Goal: Information Seeking & Learning: Learn about a topic

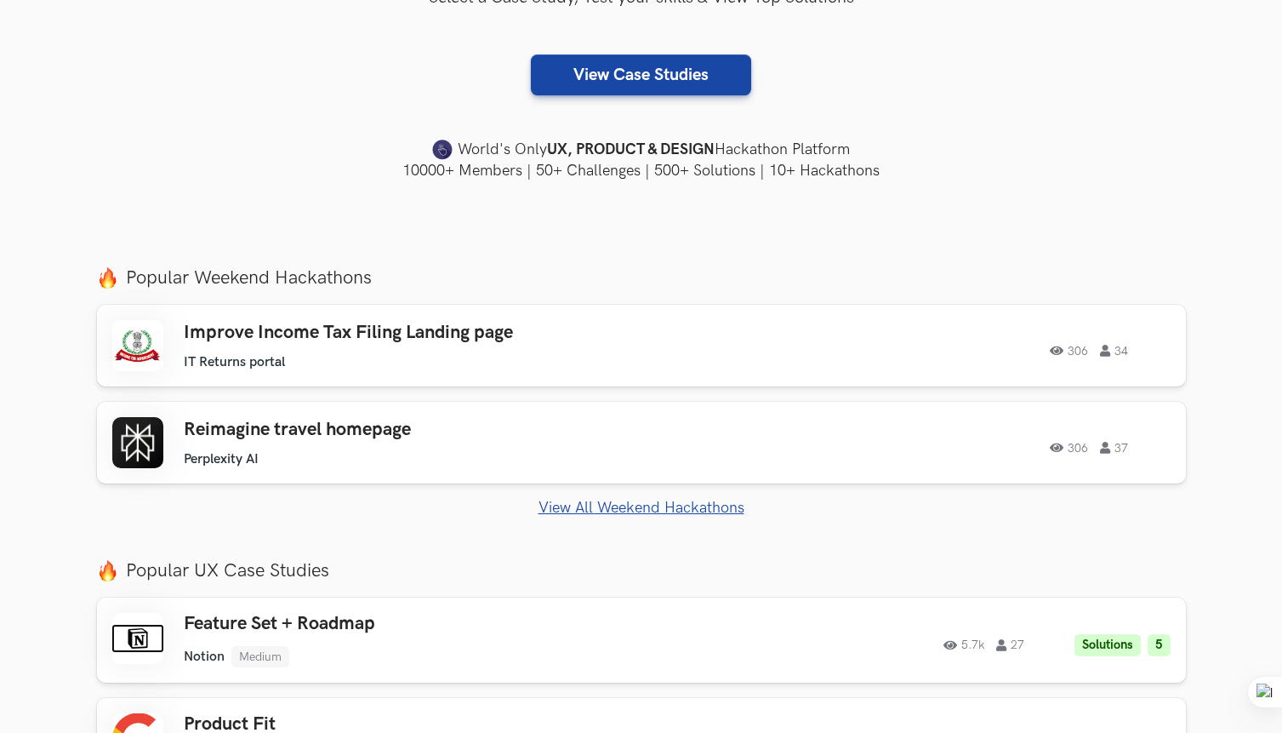
scroll to position [409, 0]
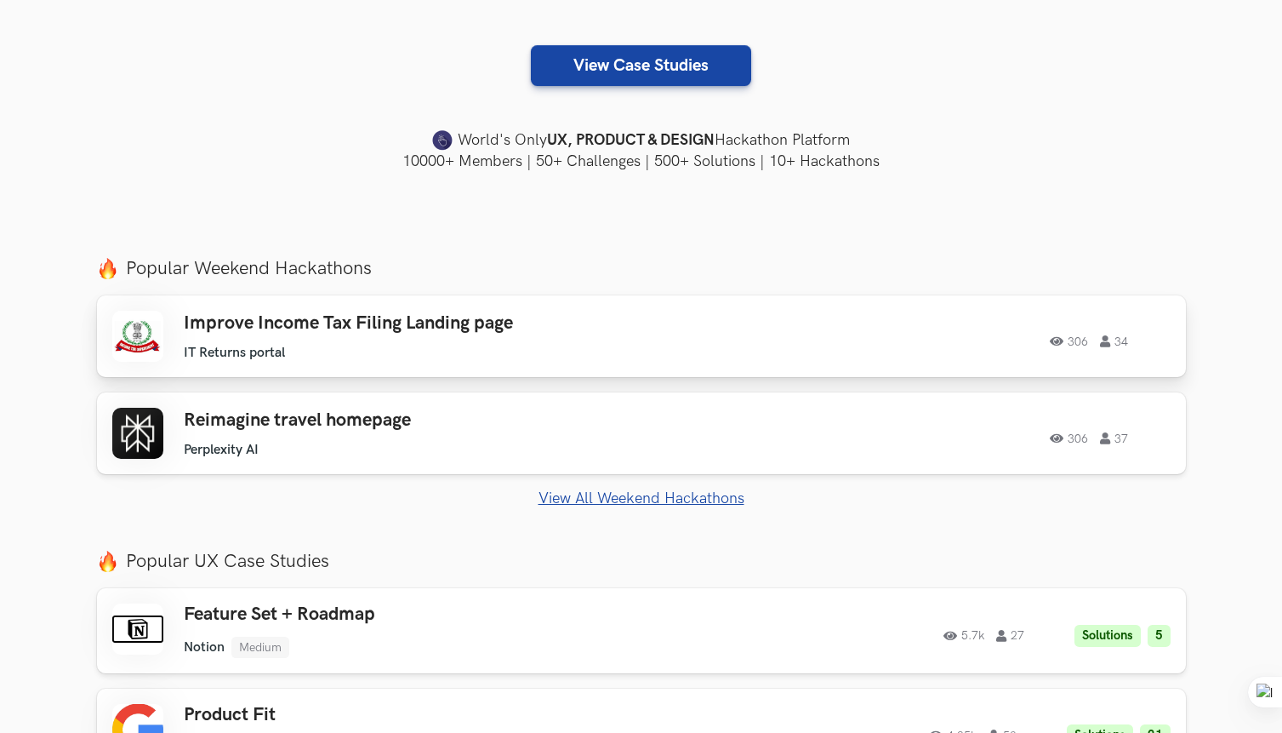
click at [374, 353] on ul "IT Returns portal" at bounding box center [425, 353] width 483 height 16
click at [460, 422] on h3 "Reimagine travel homepage" at bounding box center [425, 420] width 483 height 22
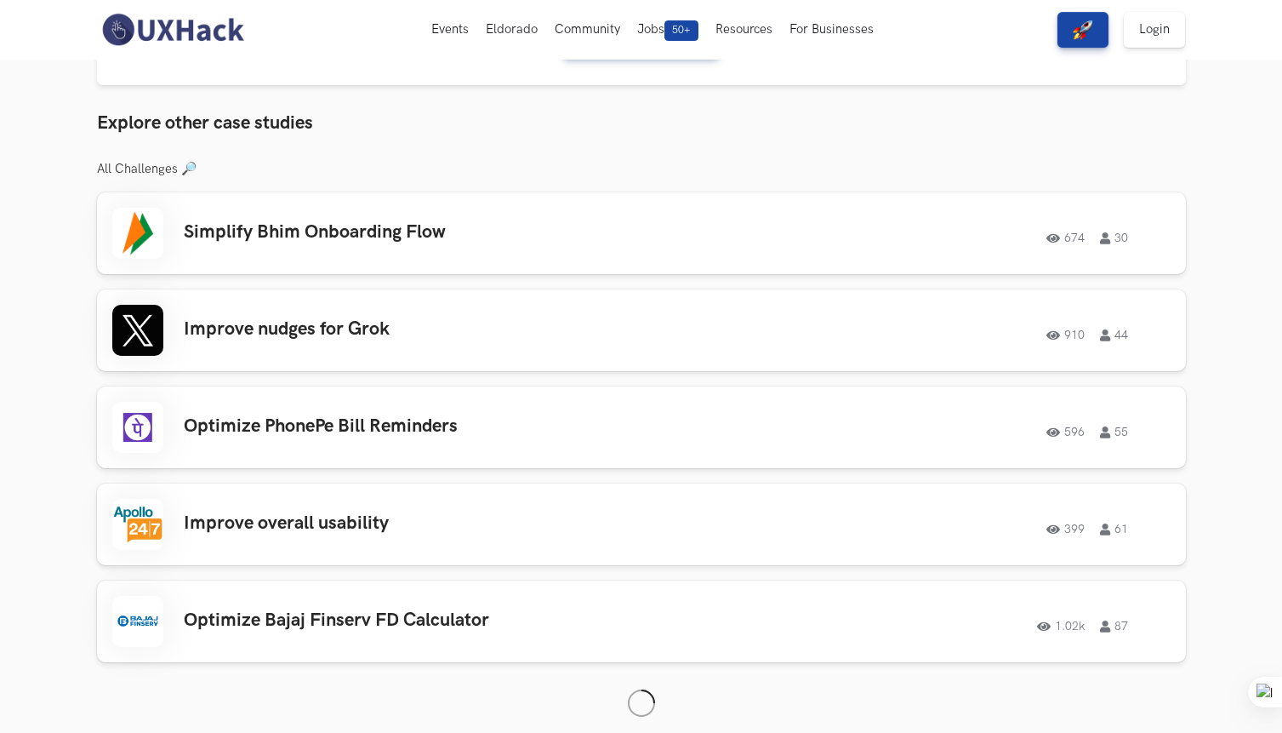
scroll to position [1134, 0]
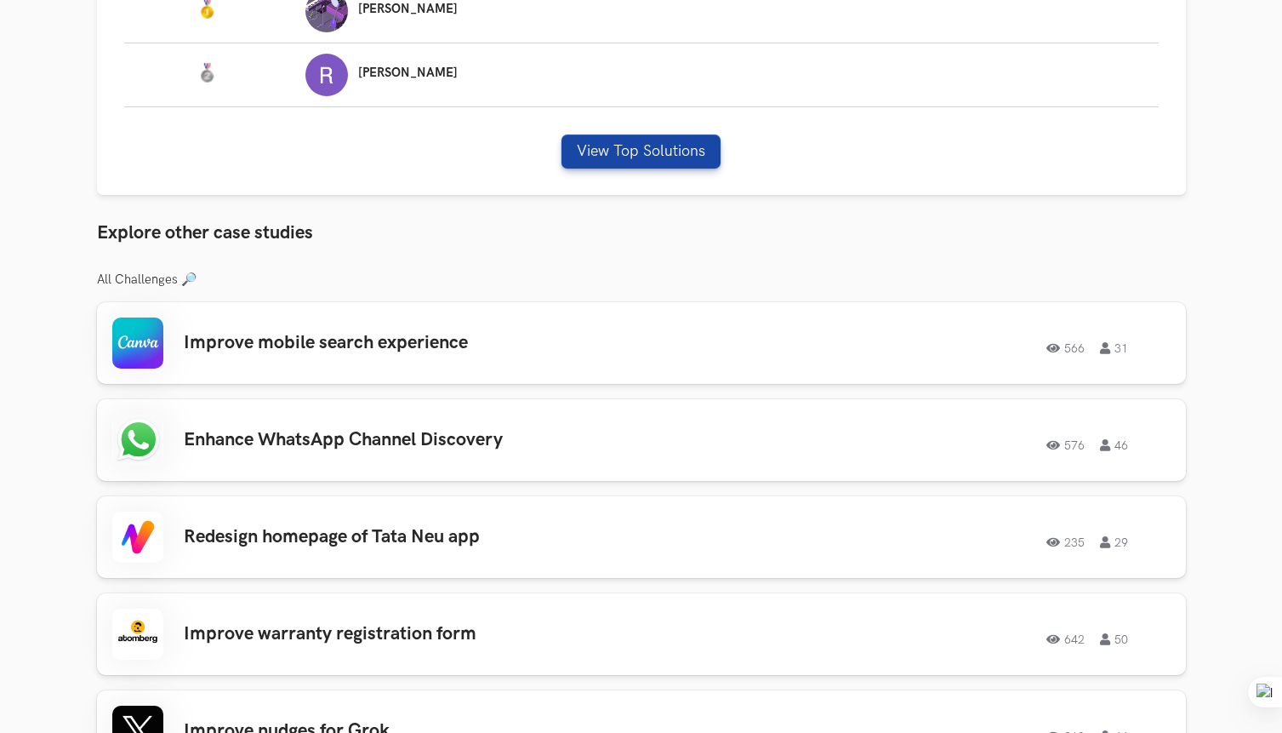
scroll to position [1303, 0]
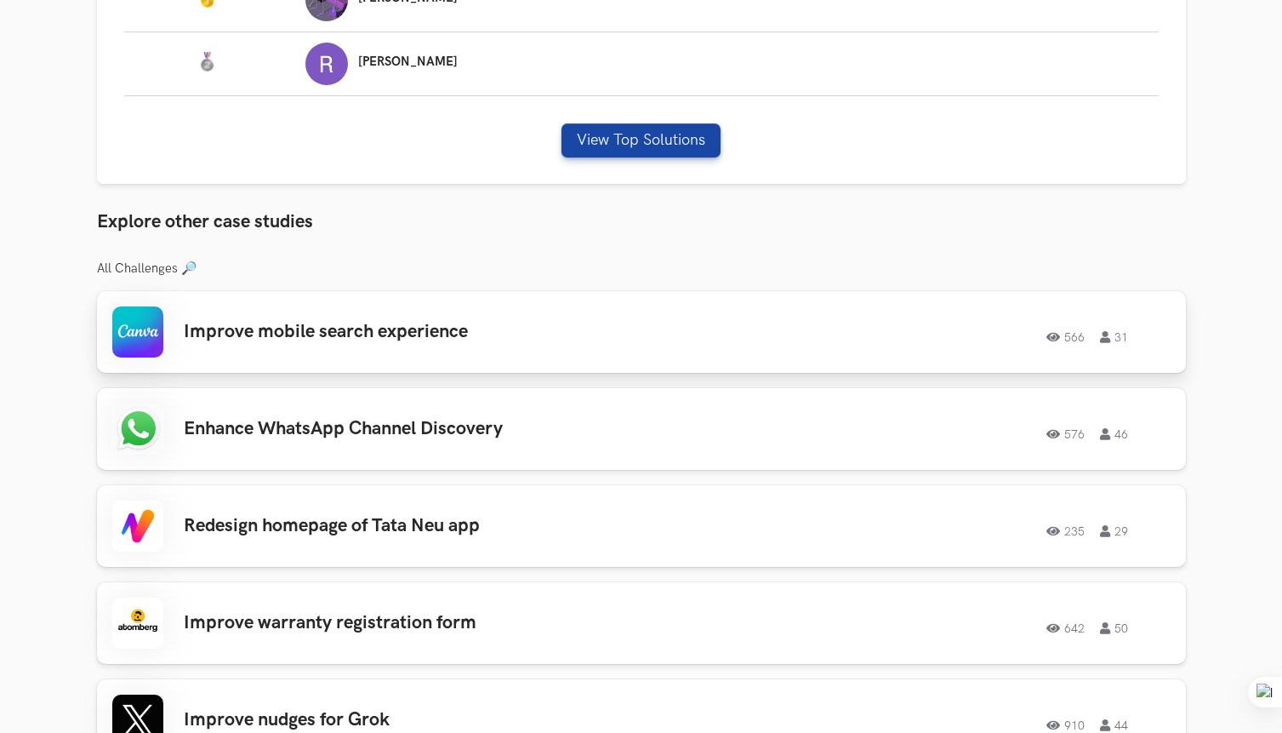
click at [511, 325] on h3 "Improve mobile search experience" at bounding box center [425, 332] width 483 height 22
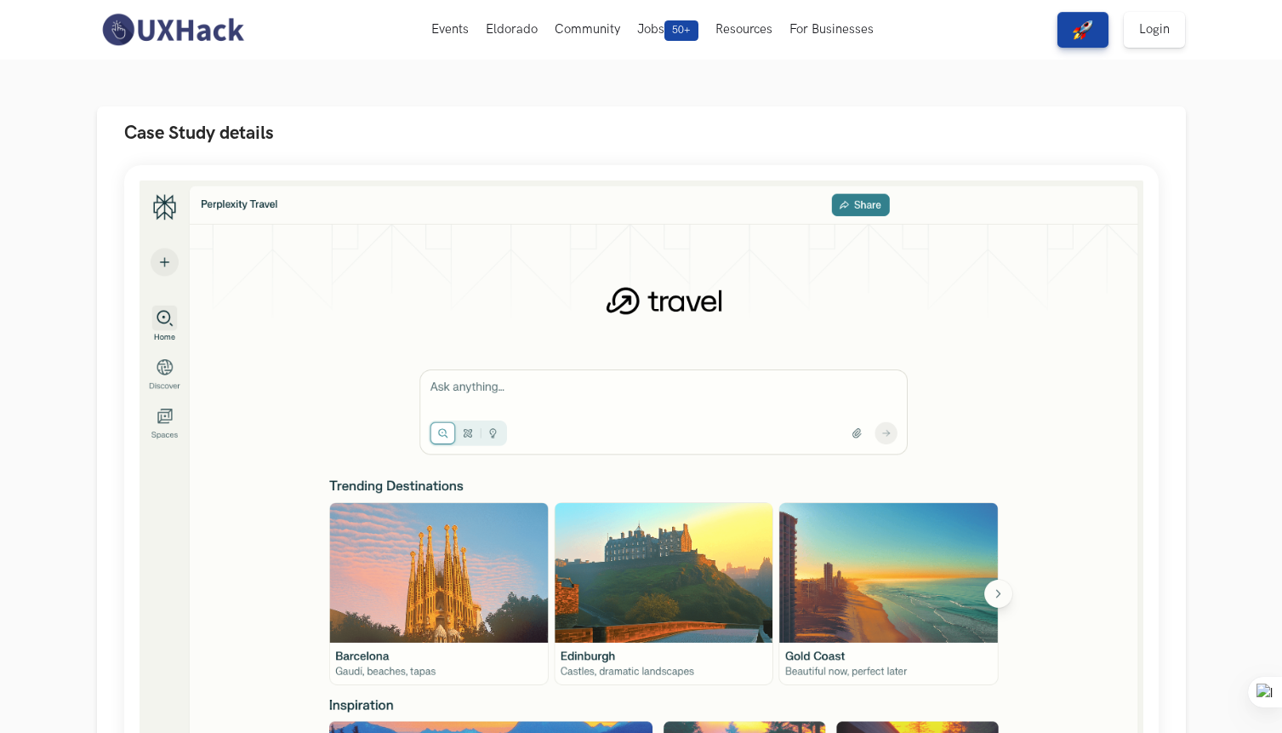
scroll to position [0, 0]
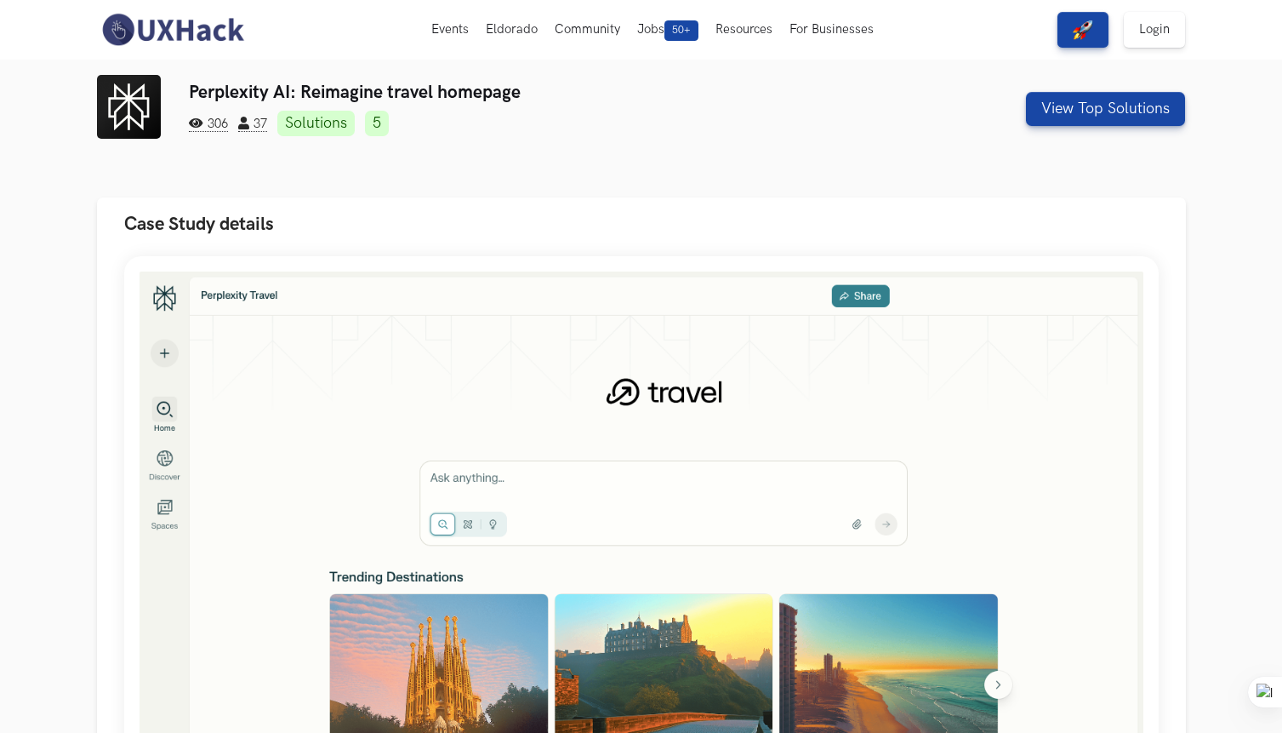
click at [337, 111] on link "Solutions" at bounding box center [315, 124] width 77 height 26
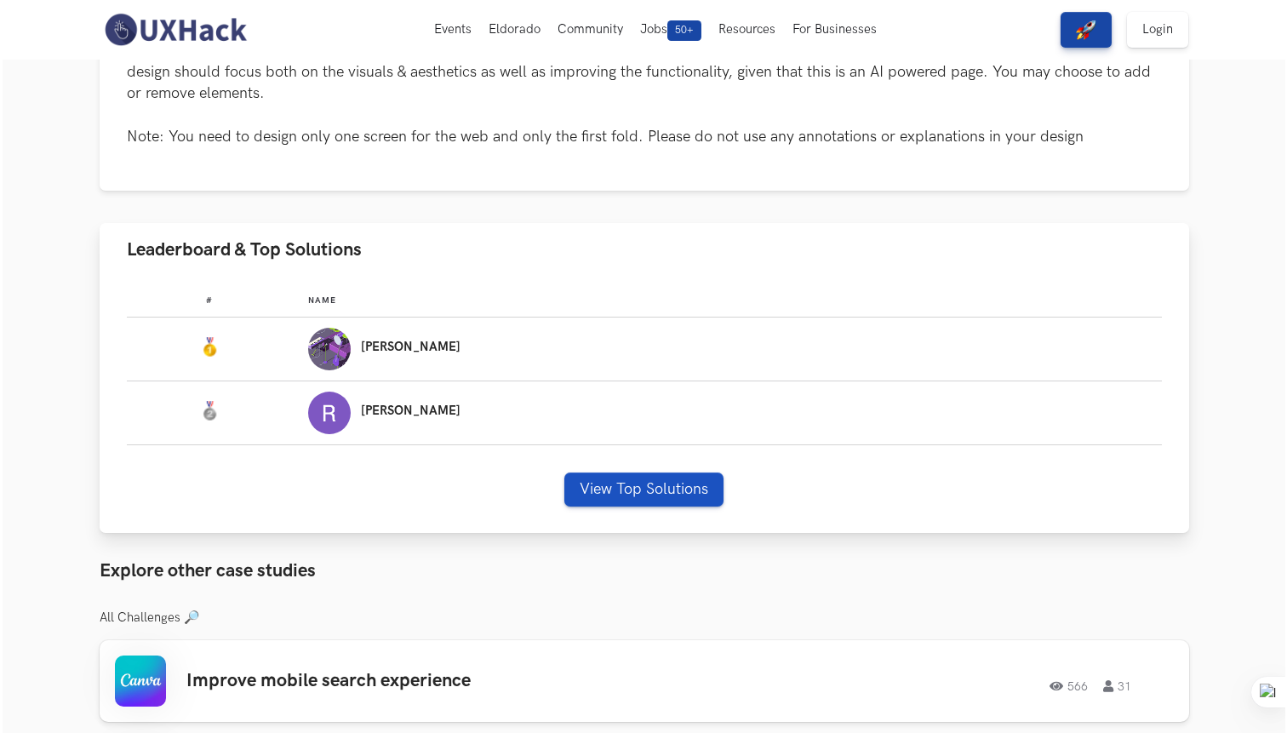
scroll to position [956, 0]
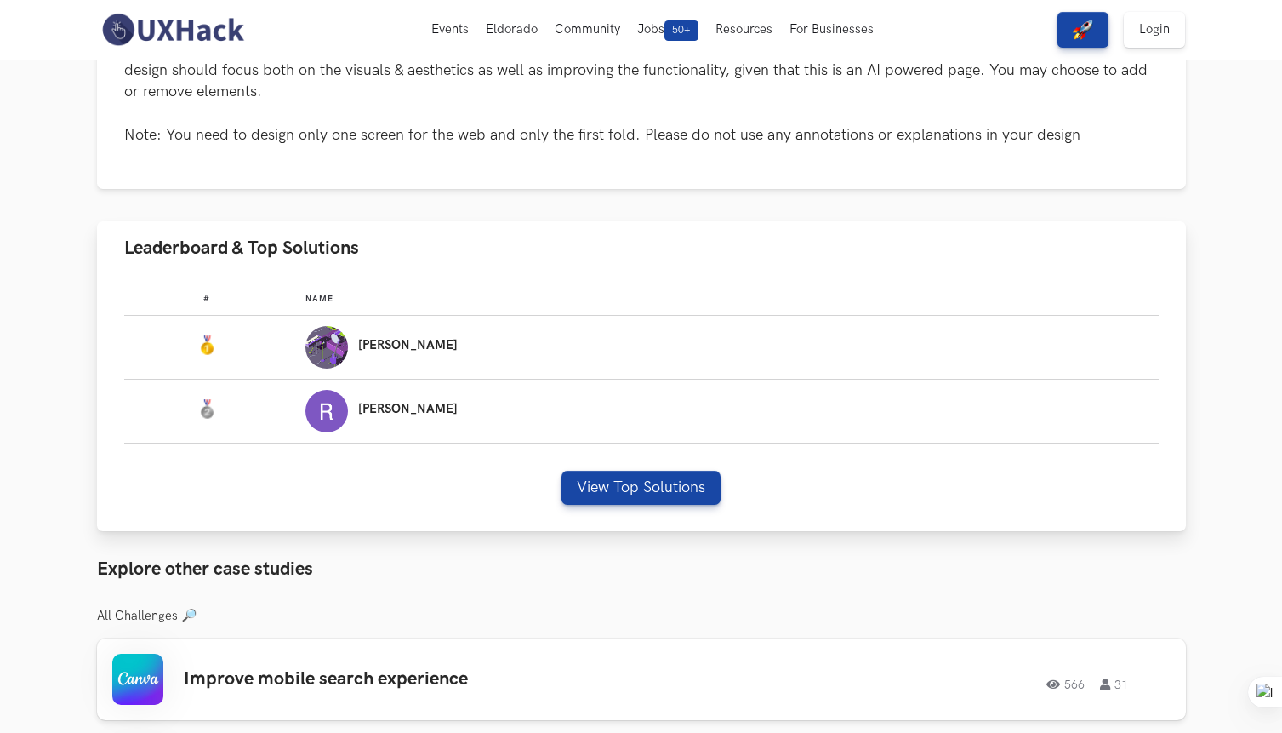
click at [448, 336] on div "Surajit" at bounding box center [723, 347] width 837 height 43
click at [457, 360] on div "Surajit" at bounding box center [723, 347] width 837 height 43
click at [602, 495] on button "View Top Solutions" at bounding box center [641, 488] width 159 height 34
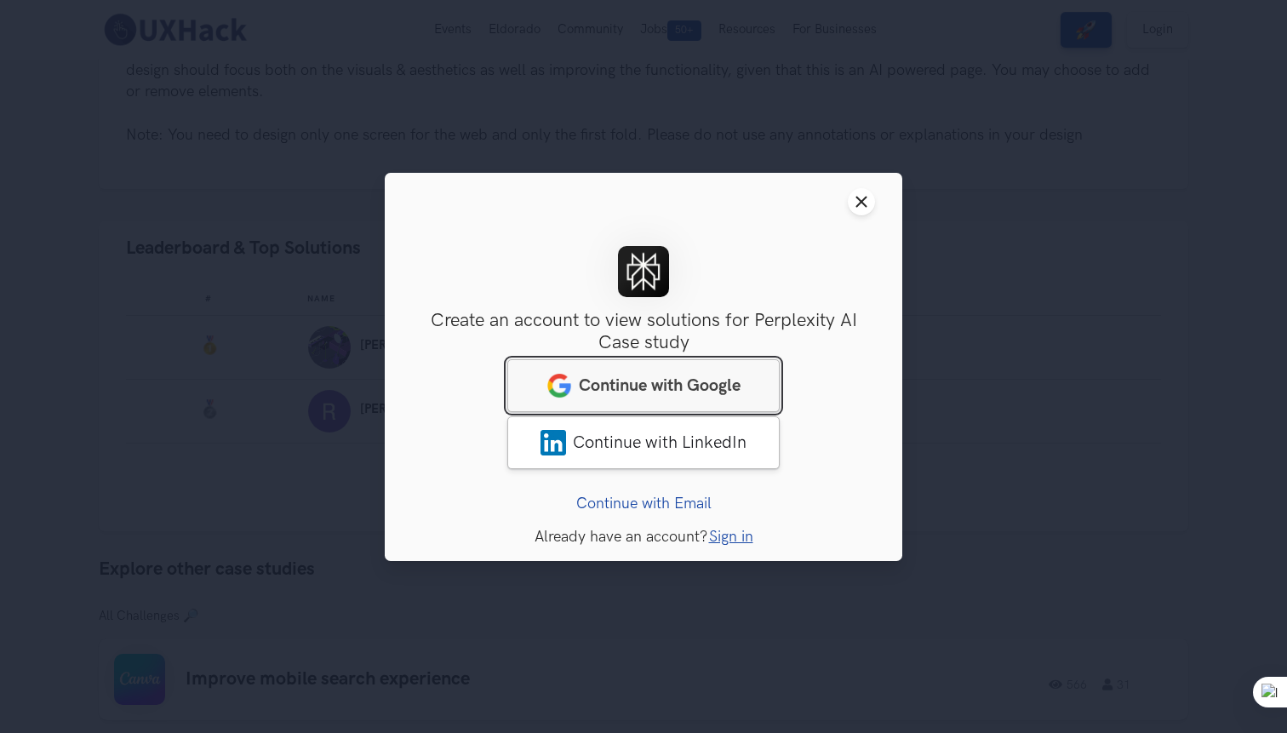
click at [701, 371] on link "Continue with Google" at bounding box center [643, 384] width 272 height 53
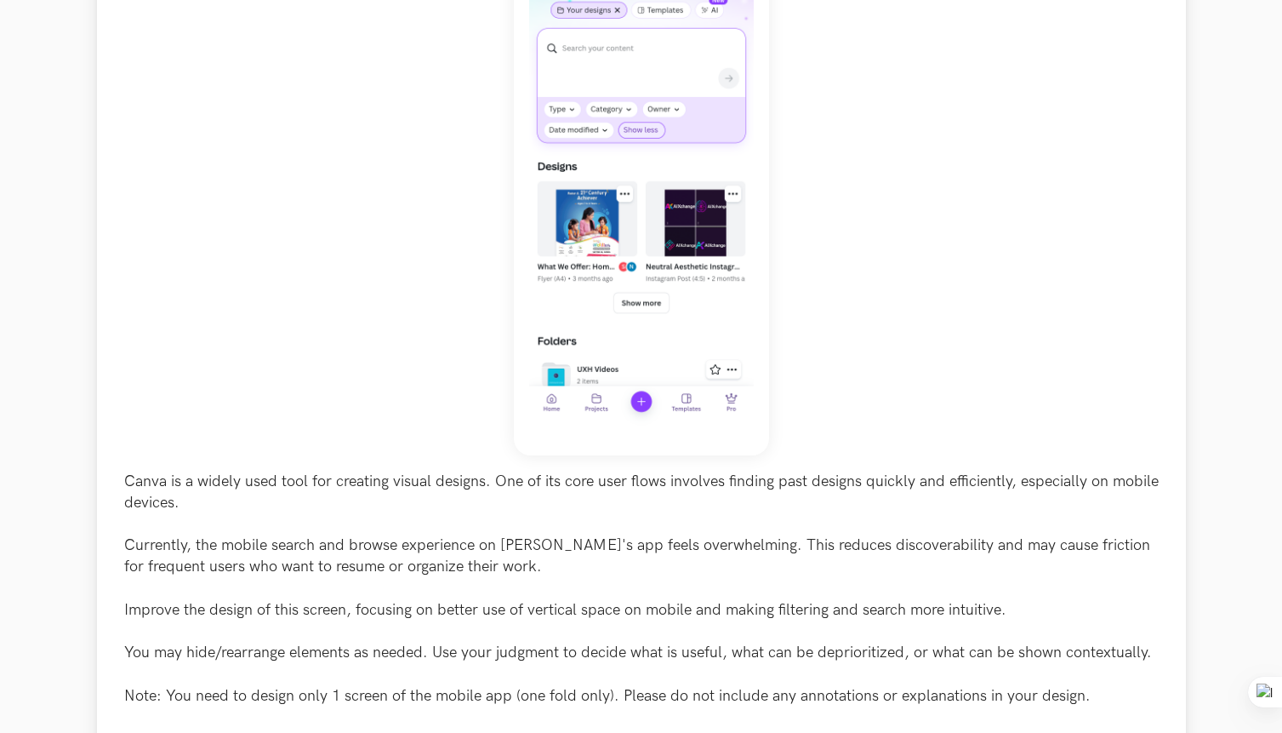
click at [916, 364] on div "Canva is a widely used tool for creating visual designs. One of its core user f…" at bounding box center [641, 315] width 1035 height 781
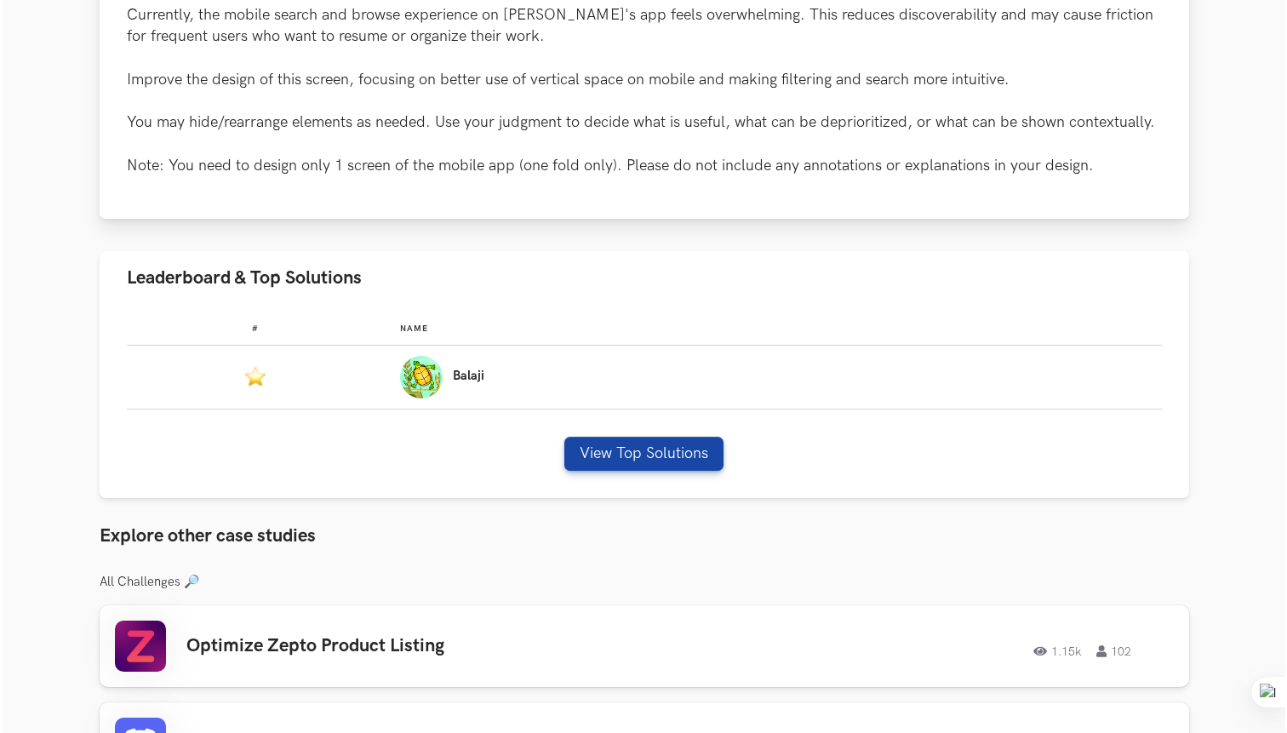
scroll to position [868, 0]
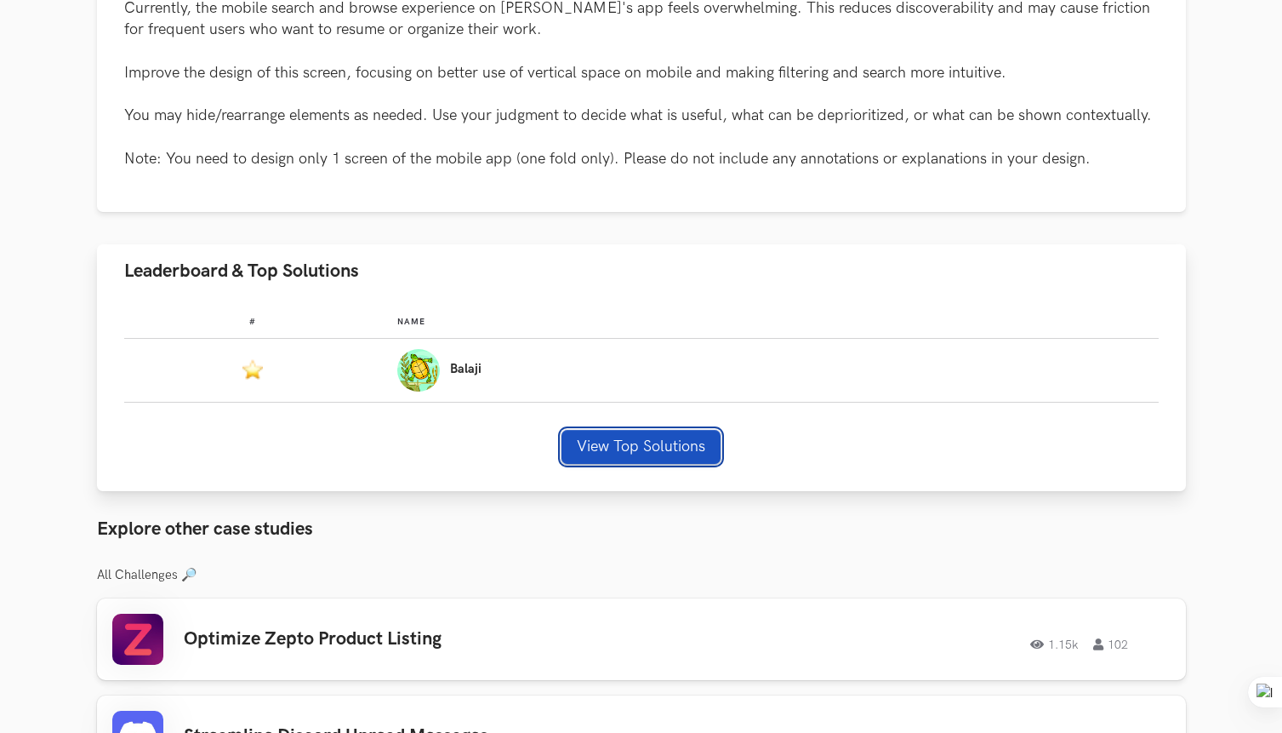
click at [596, 453] on button "View Top Solutions" at bounding box center [641, 447] width 159 height 34
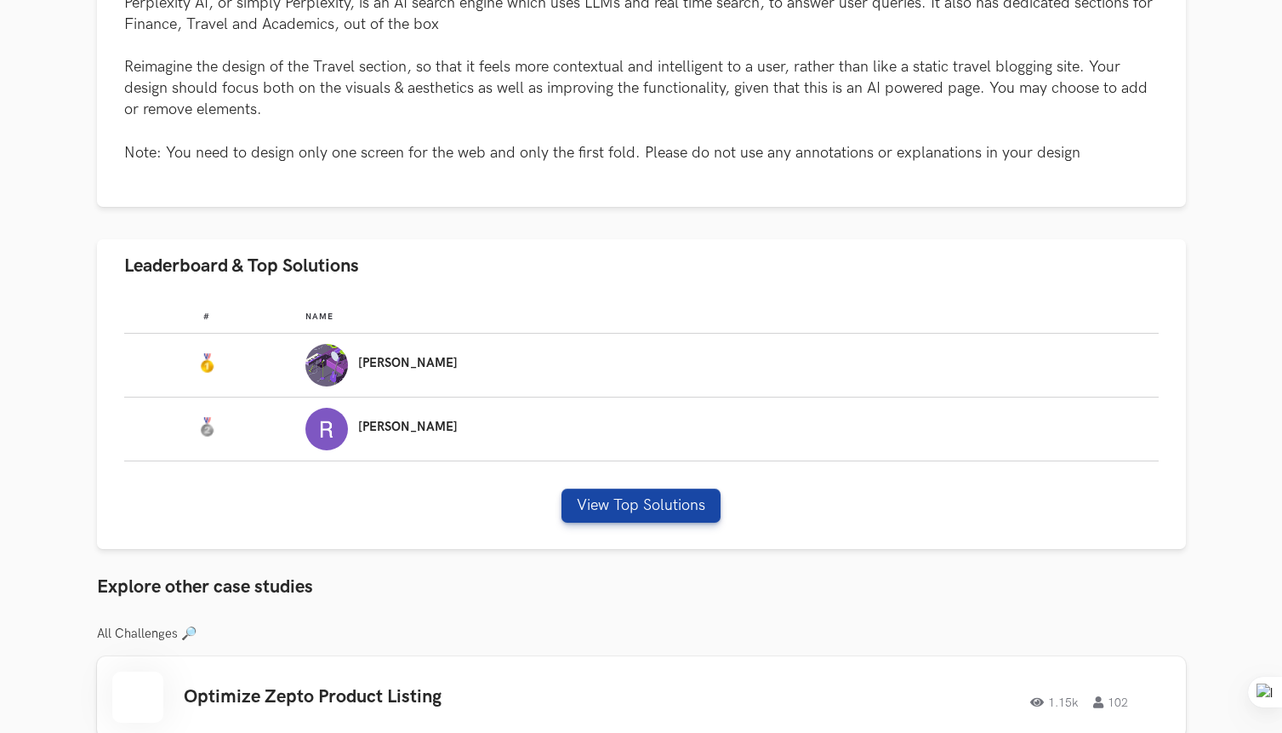
scroll to position [992, 0]
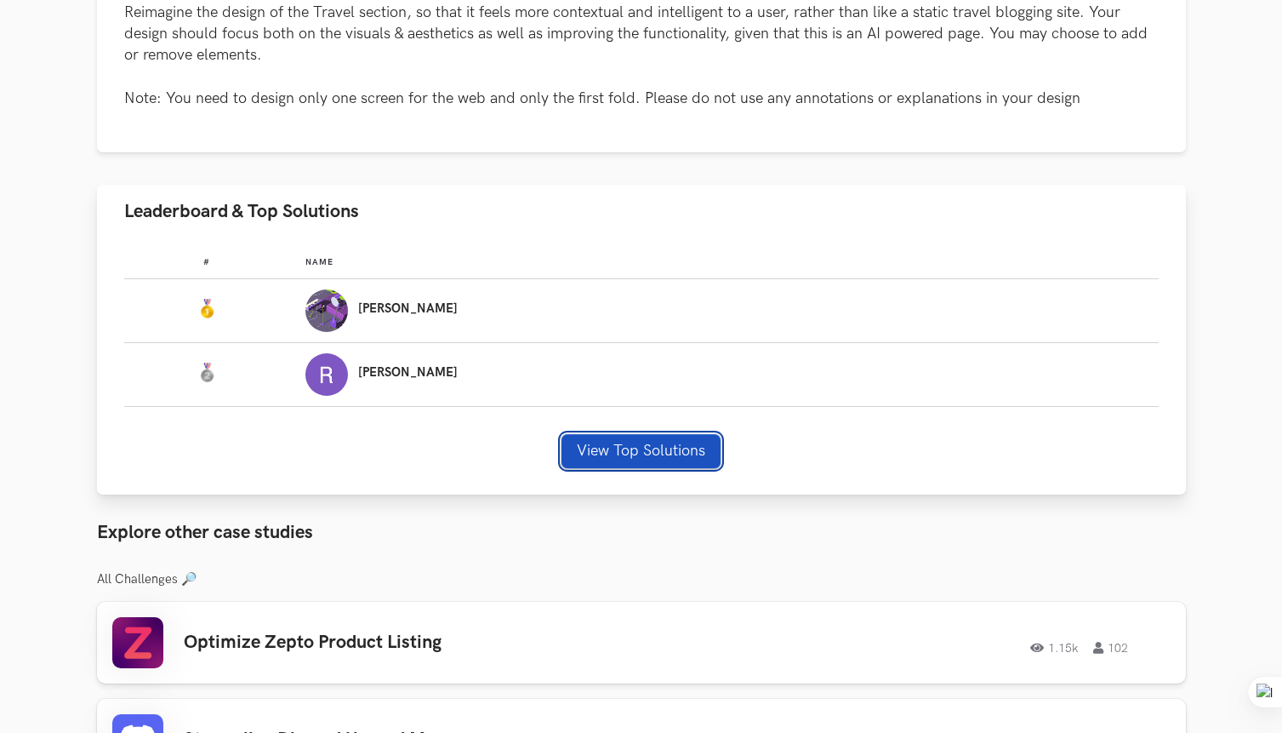
click at [649, 450] on button "View Top Solutions" at bounding box center [641, 451] width 159 height 34
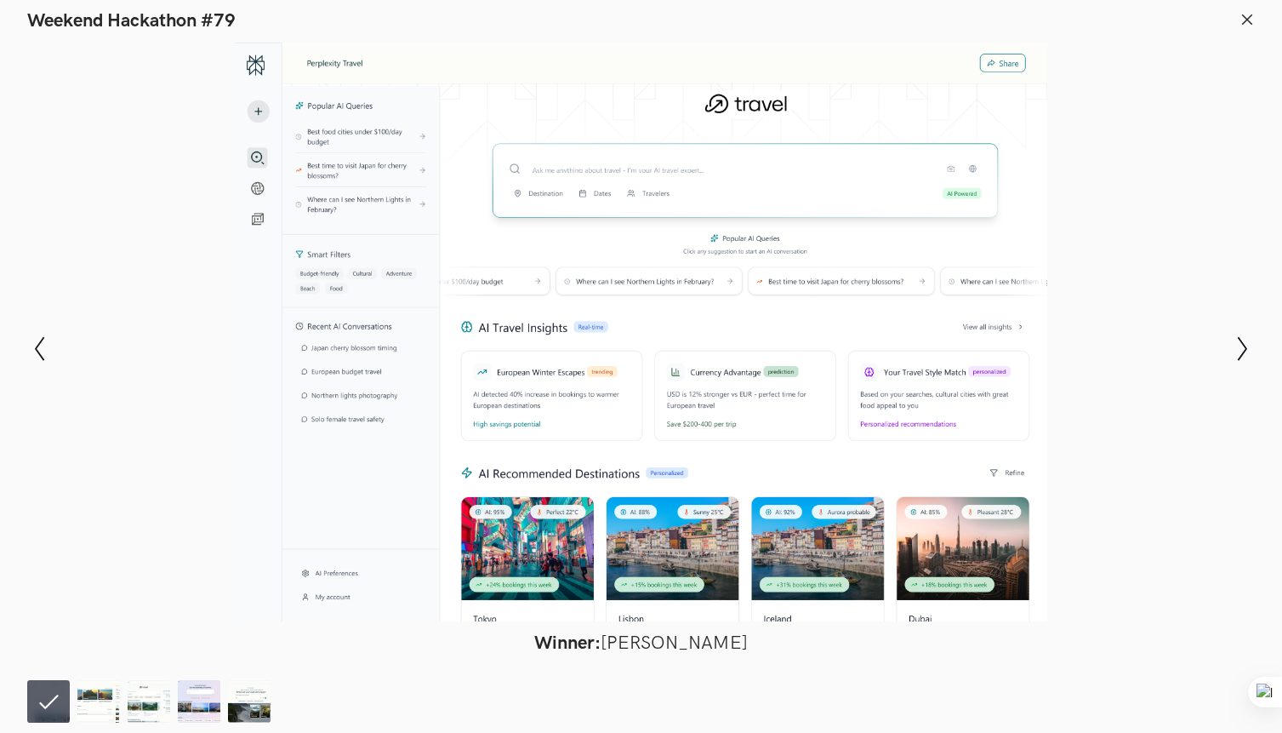
scroll to position [1136, 0]
click at [95, 707] on img at bounding box center [98, 701] width 43 height 43
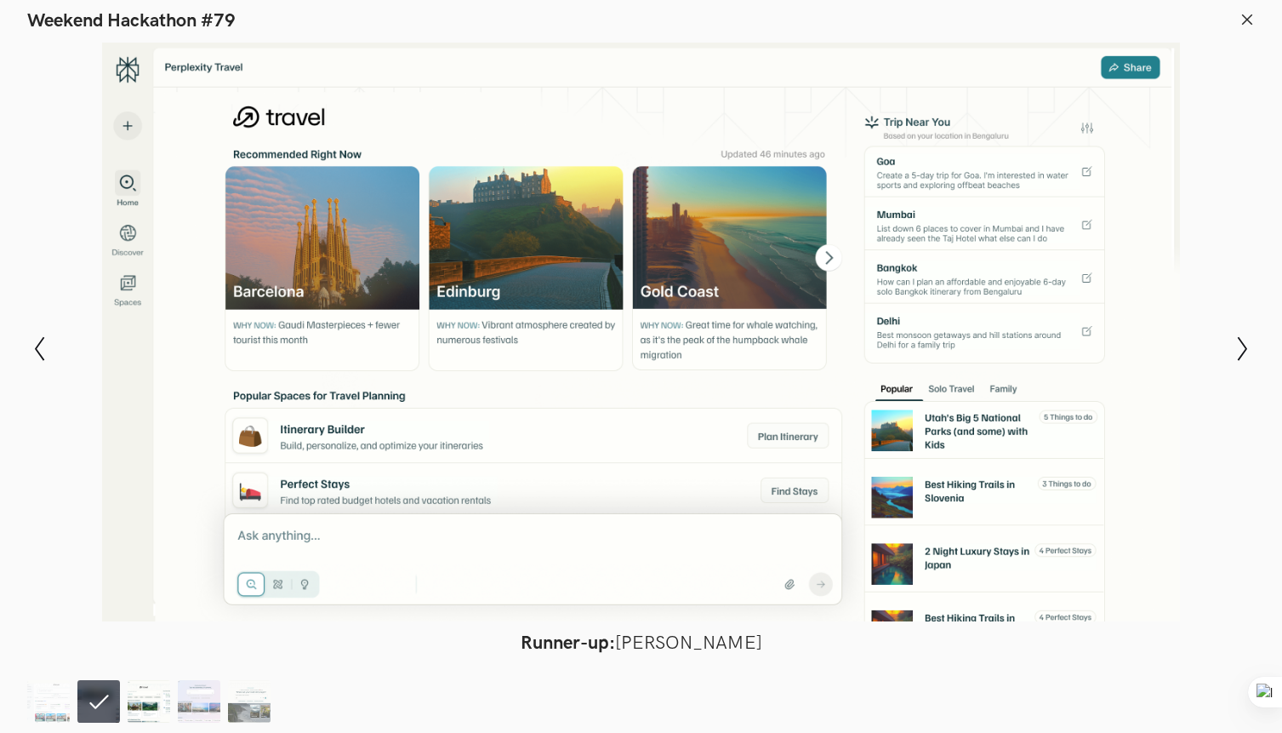
click at [159, 699] on img at bounding box center [149, 701] width 43 height 43
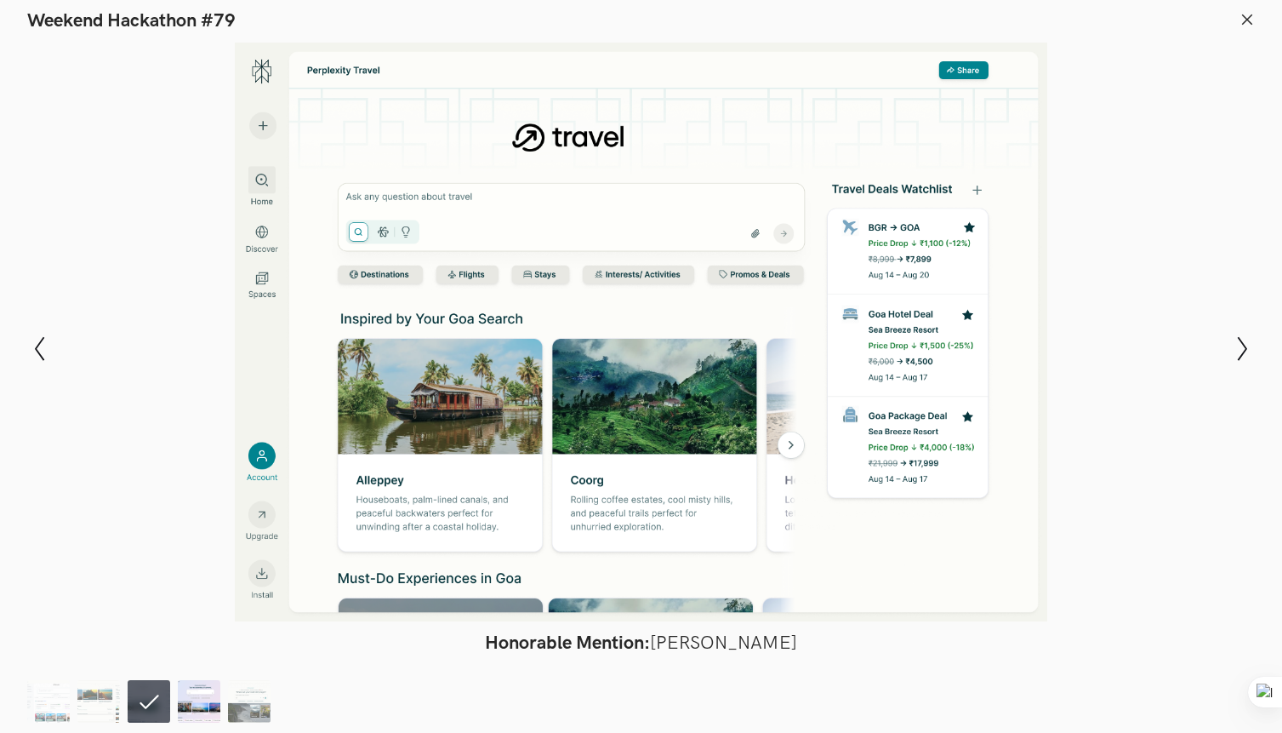
click at [182, 699] on img at bounding box center [199, 701] width 43 height 43
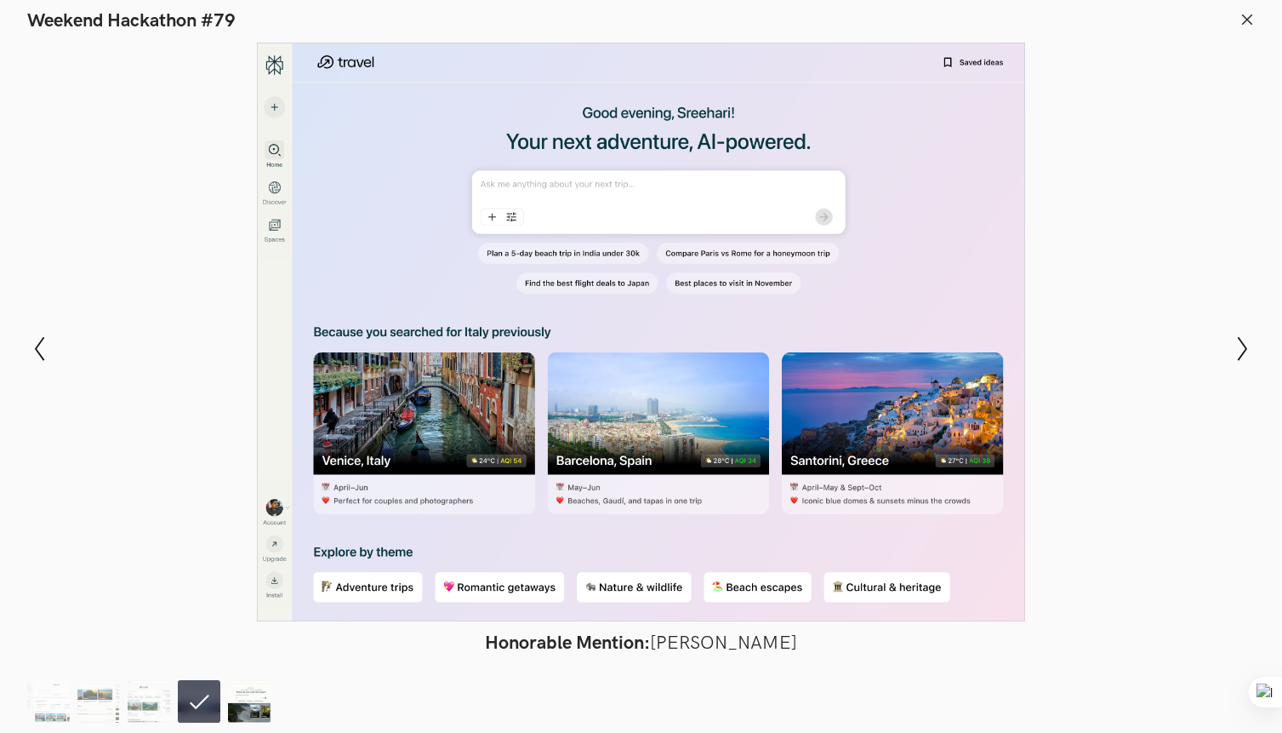
click at [242, 700] on img at bounding box center [249, 701] width 43 height 43
